Goal: Task Accomplishment & Management: Manage account settings

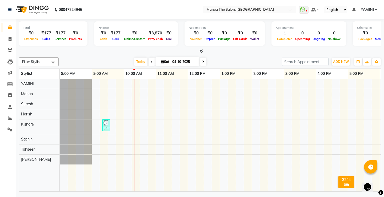
click at [95, 57] on div "Filter Stylist Select All Harish Kishore Mohan Sachin Suresh Swaroopa Tahseen Y…" at bounding box center [200, 61] width 363 height 9
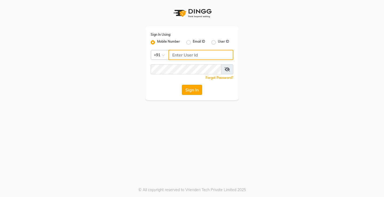
type input "8978120201"
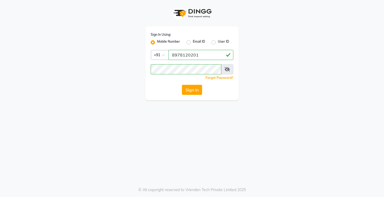
click at [198, 87] on button "Sign In" at bounding box center [192, 90] width 20 height 10
